Goal: Task Accomplishment & Management: Manage account settings

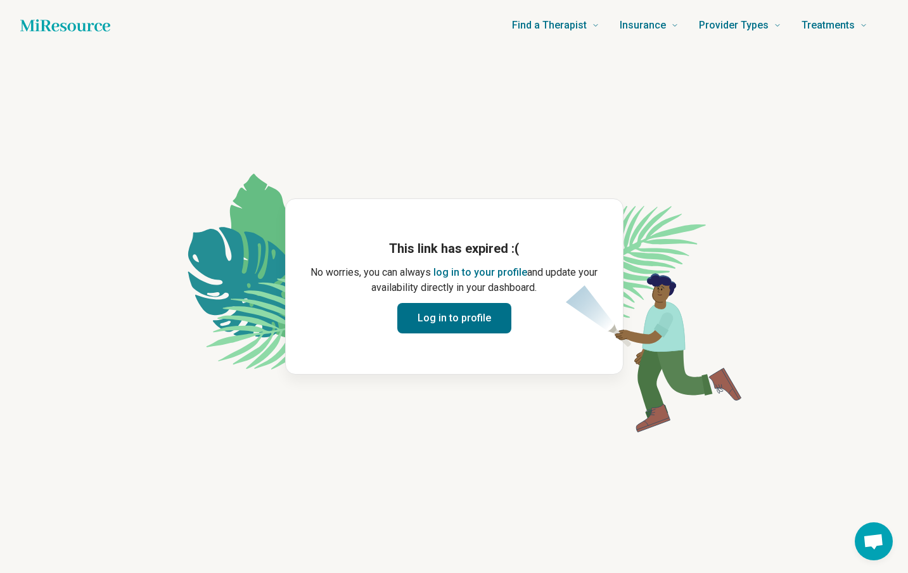
click at [448, 314] on button "Log in to profile" at bounding box center [454, 318] width 114 height 30
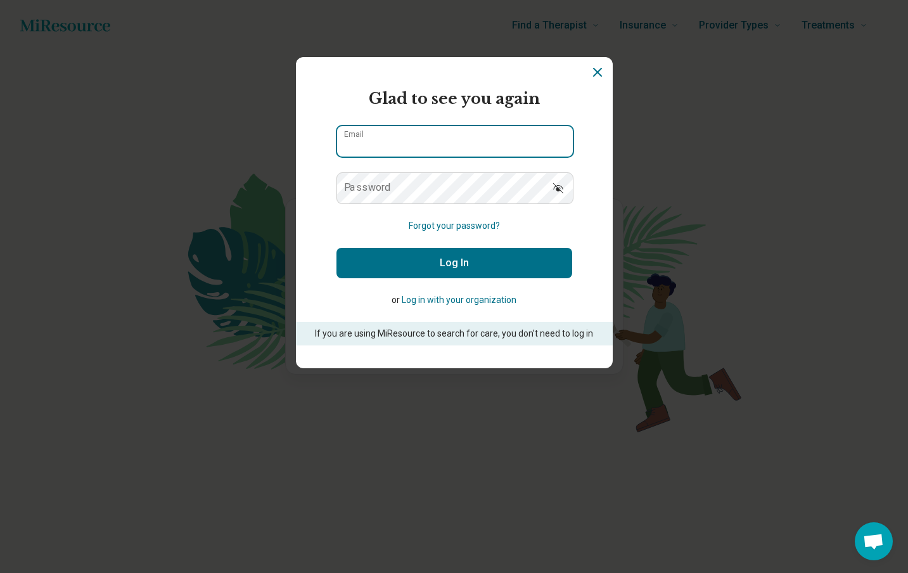
type input "**********"
click at [437, 264] on button "Log In" at bounding box center [454, 263] width 236 height 30
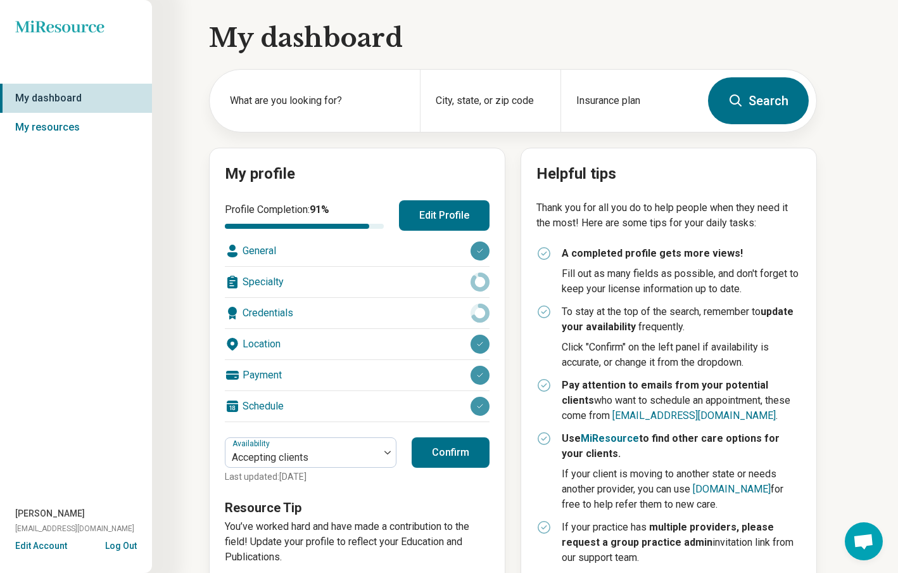
click at [262, 279] on div "Specialty" at bounding box center [357, 282] width 265 height 30
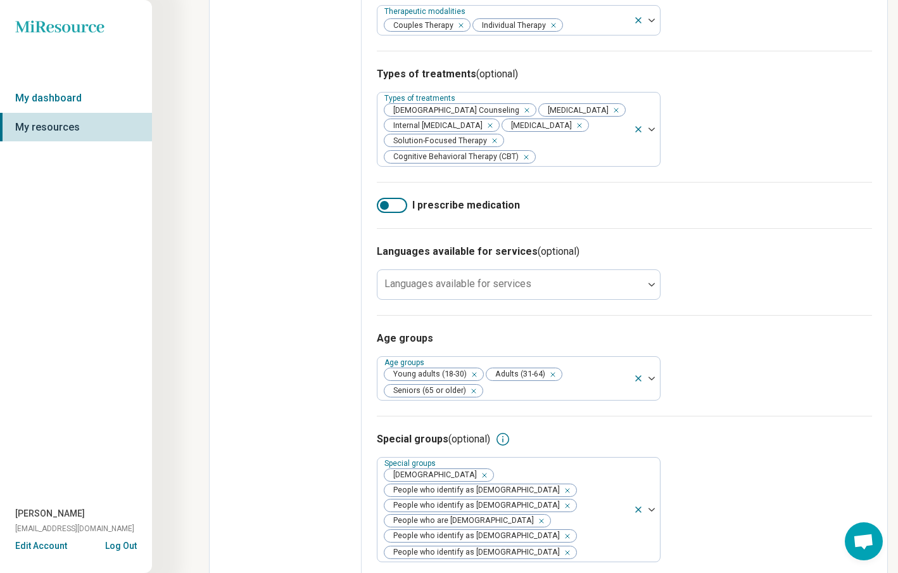
scroll to position [502, 0]
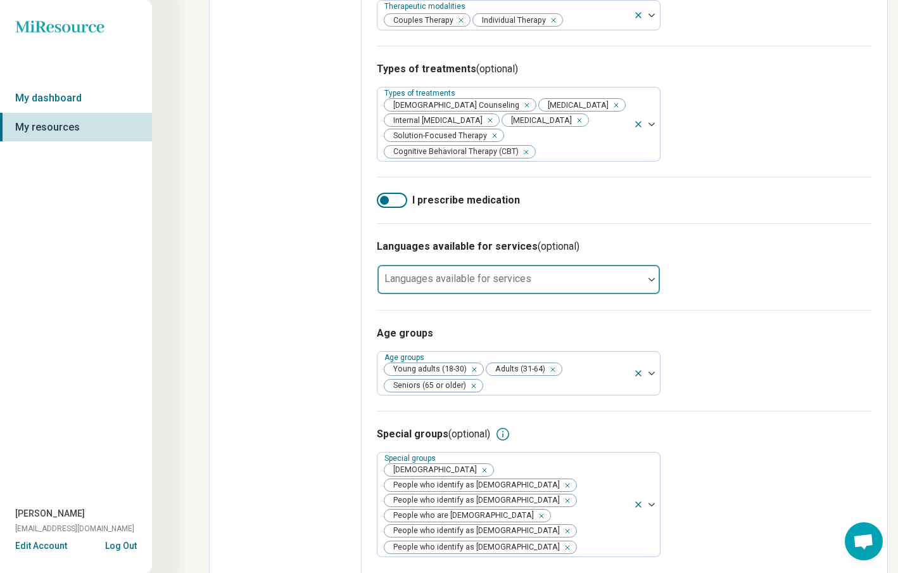
click at [649, 279] on img at bounding box center [652, 280] width 6 height 4
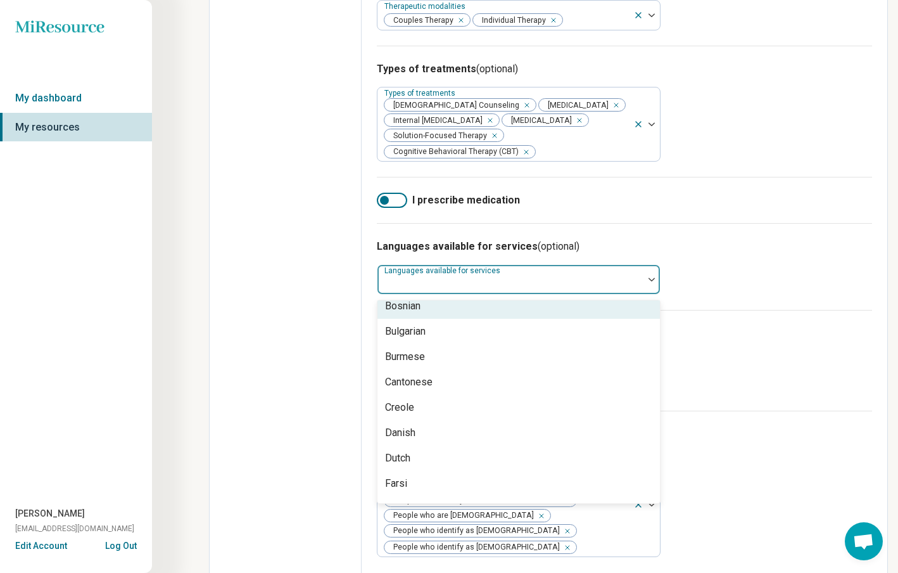
scroll to position [127, 0]
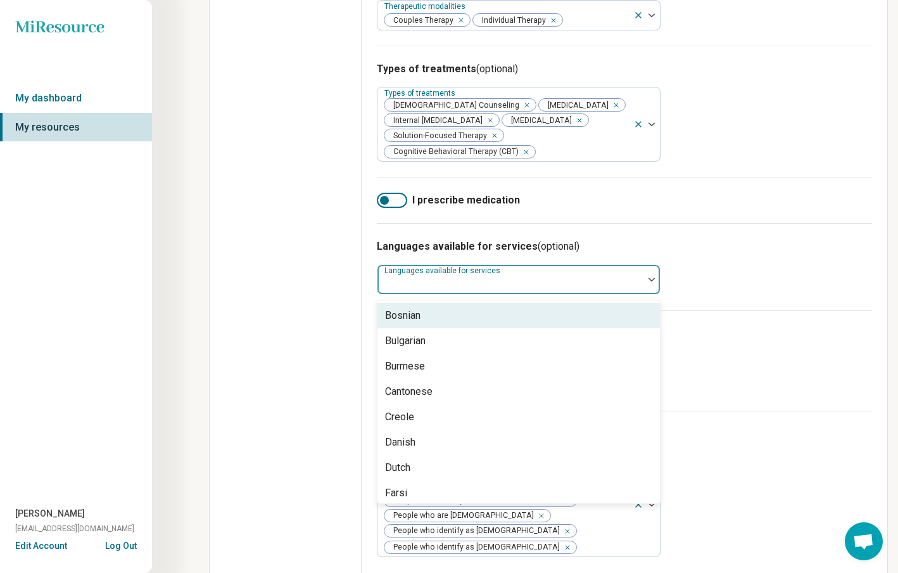
click at [734, 244] on h3 "Languages available for services (optional)" at bounding box center [624, 246] width 495 height 15
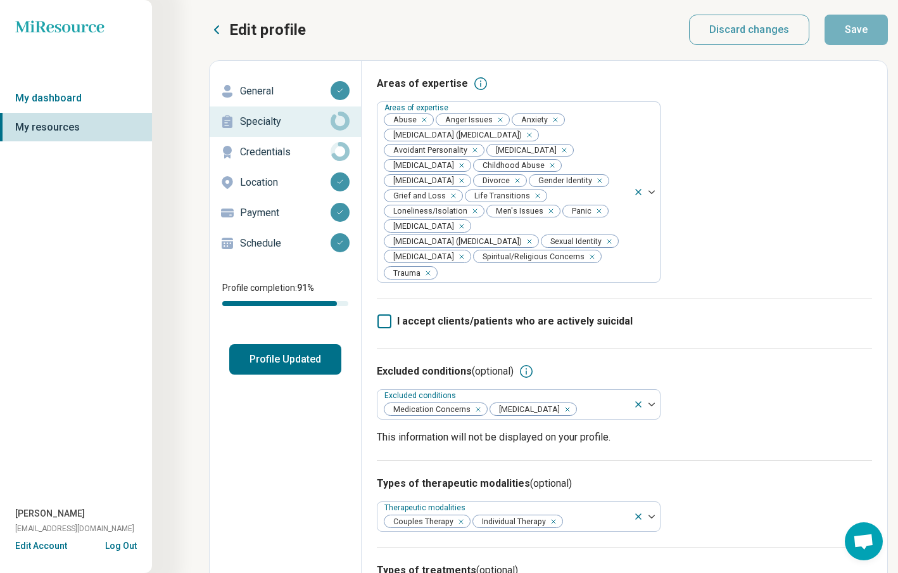
scroll to position [0, 0]
click at [283, 353] on button "Profile Updated" at bounding box center [285, 360] width 112 height 30
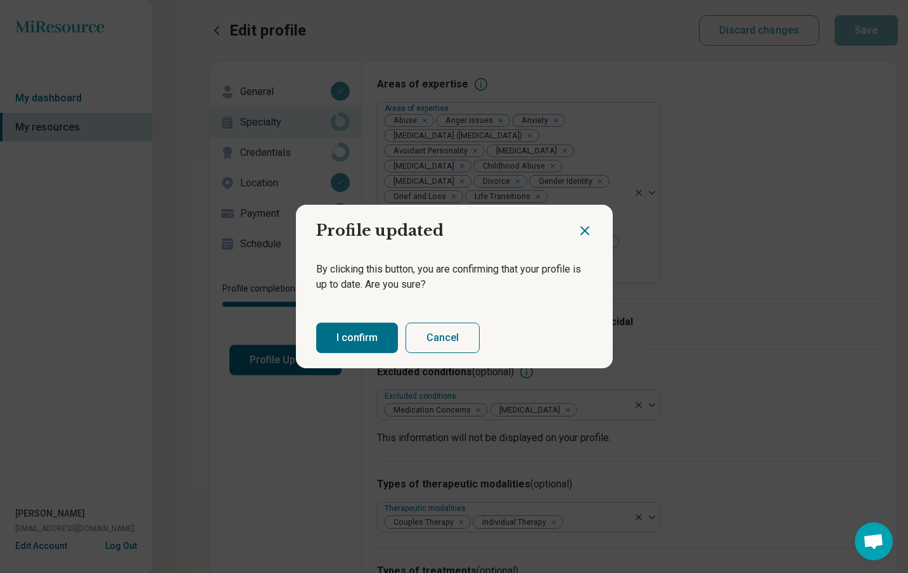
click at [354, 335] on button "I confirm" at bounding box center [357, 338] width 82 height 30
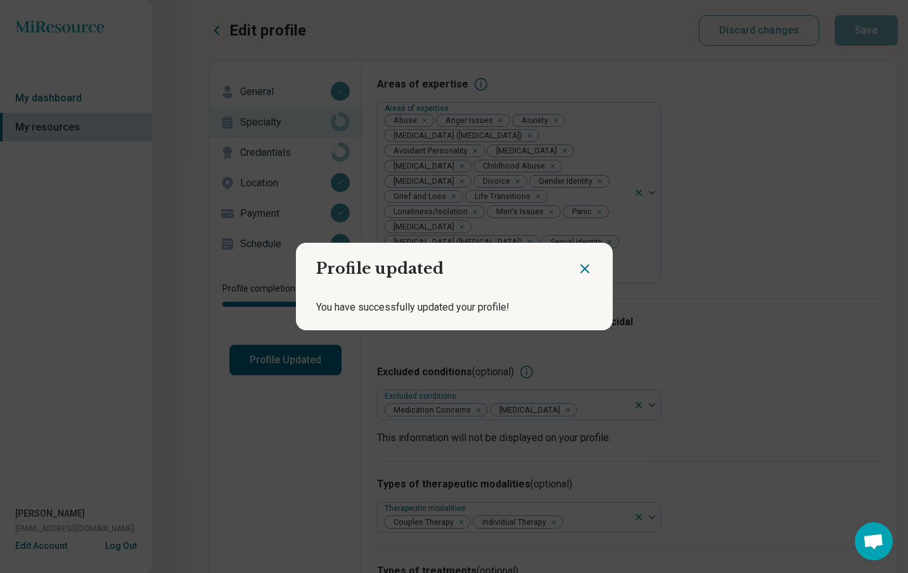
click at [577, 268] on icon "Close dialog" at bounding box center [584, 268] width 15 height 15
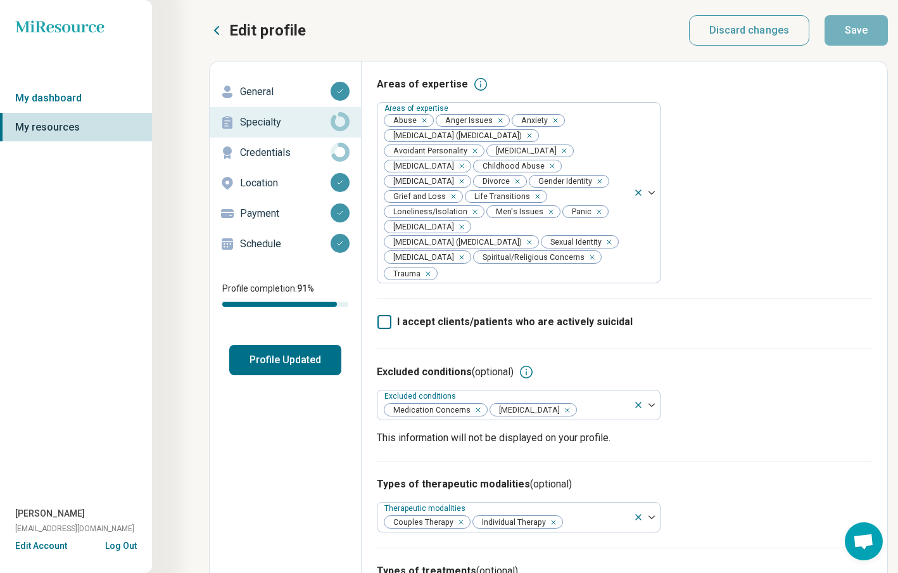
click at [384, 315] on icon at bounding box center [385, 322] width 14 height 14
click at [383, 315] on icon at bounding box center [385, 322] width 14 height 14
click at [262, 151] on p "Credentials" at bounding box center [285, 152] width 91 height 15
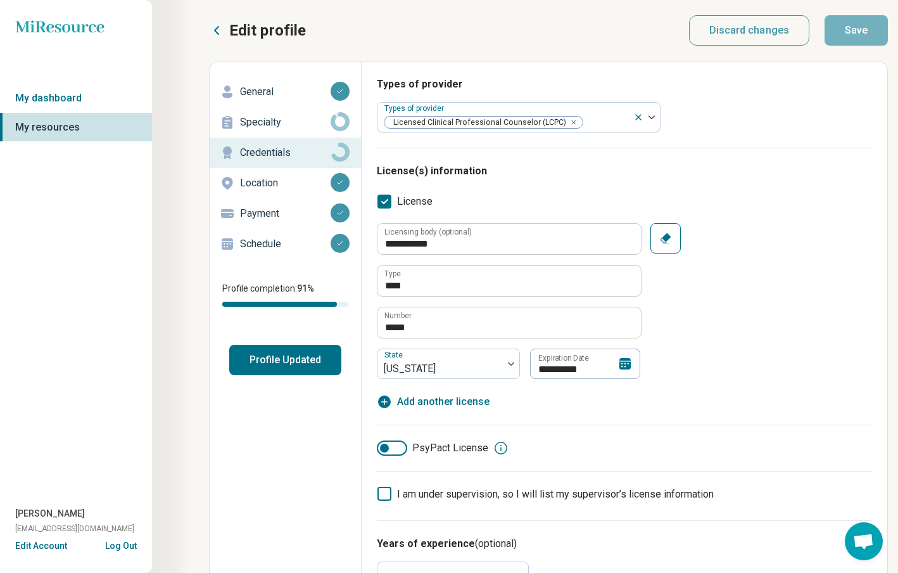
click at [261, 357] on button "Profile Updated" at bounding box center [285, 360] width 112 height 30
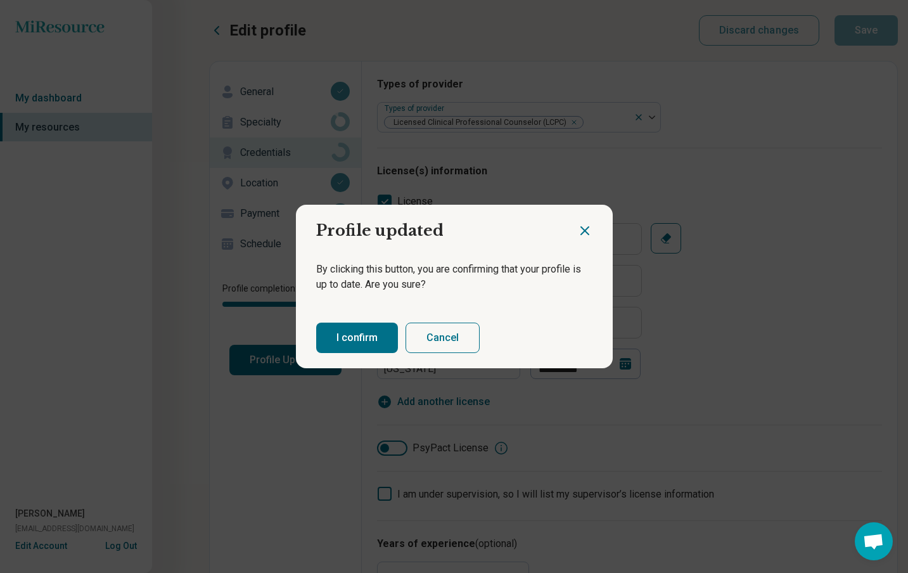
click at [352, 331] on button "I confirm" at bounding box center [357, 338] width 82 height 30
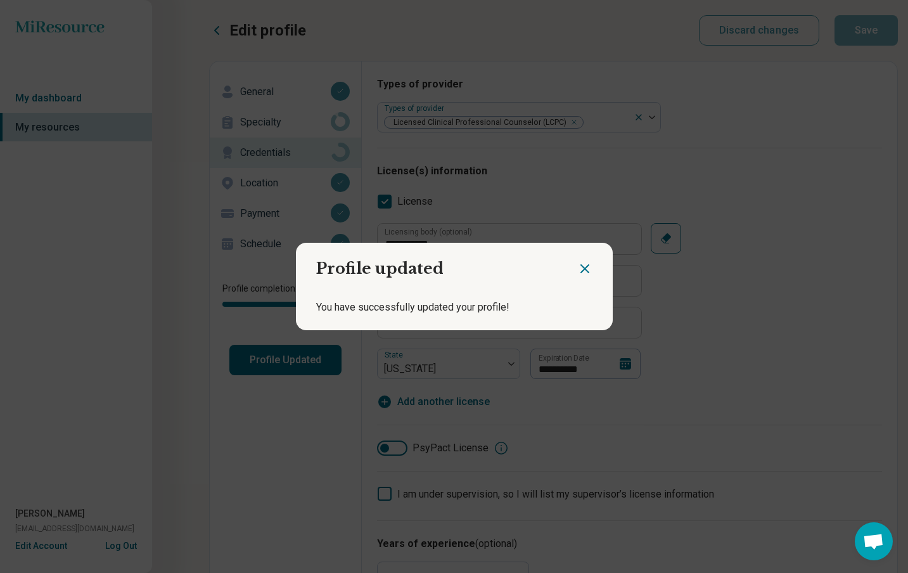
click at [581, 269] on icon "Close dialog" at bounding box center [585, 269] width 8 height 8
